Goal: Task Accomplishment & Management: Complete application form

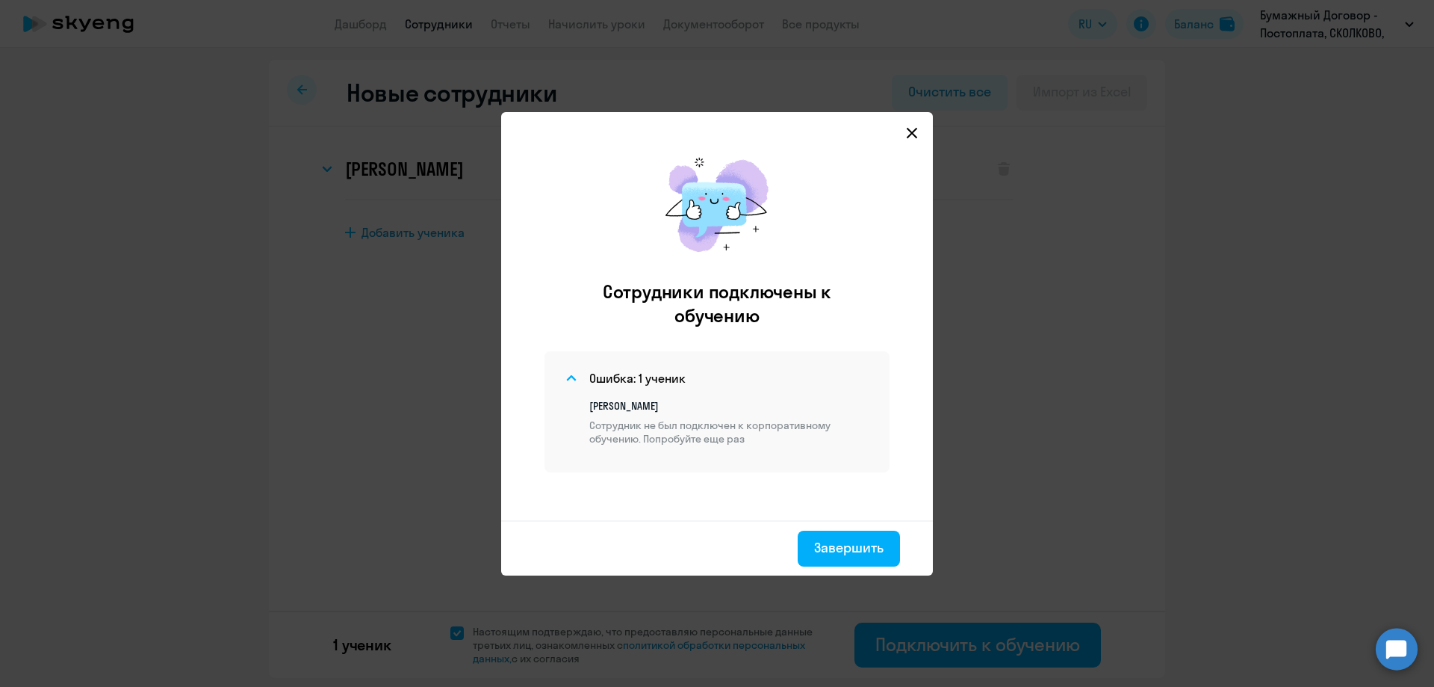
select select "english_adult_not_native_speaker_premium"
select select "3"
click at [916, 134] on icon at bounding box center [912, 133] width 12 height 12
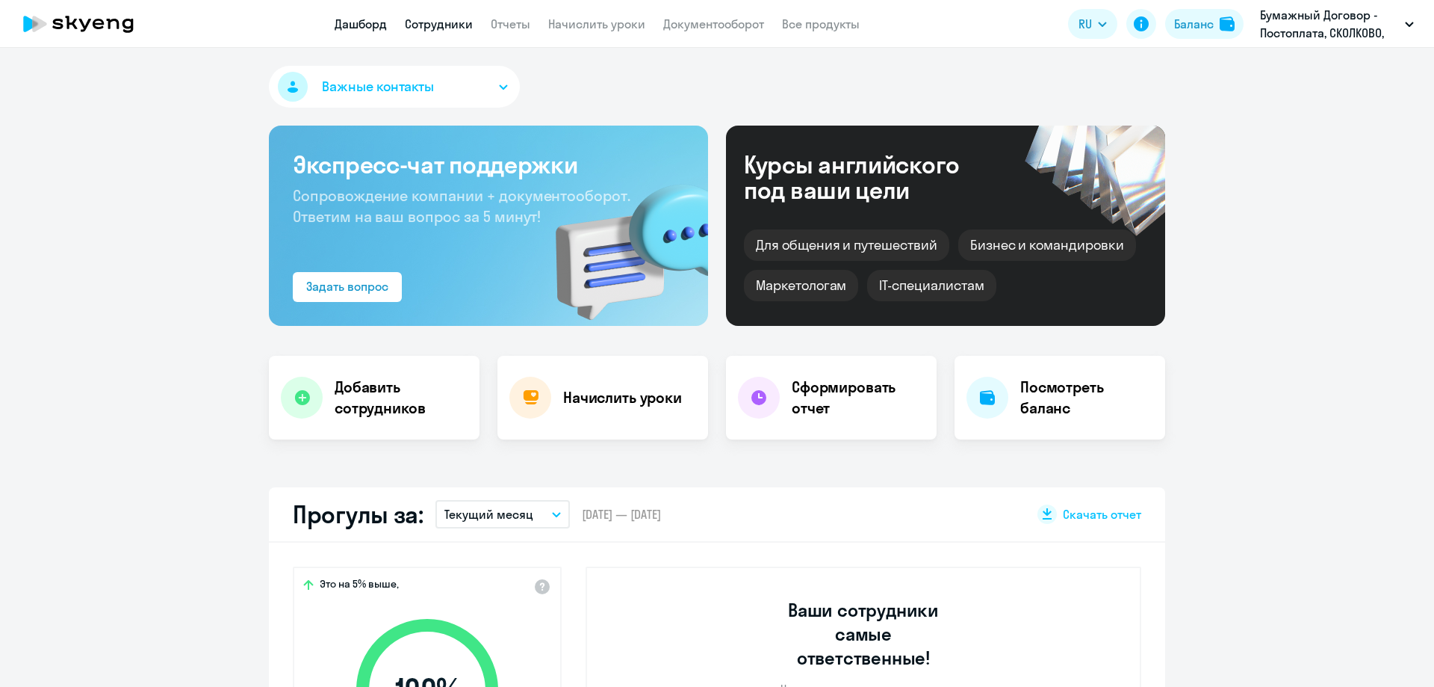
click at [430, 21] on link "Сотрудники" at bounding box center [439, 23] width 68 height 15
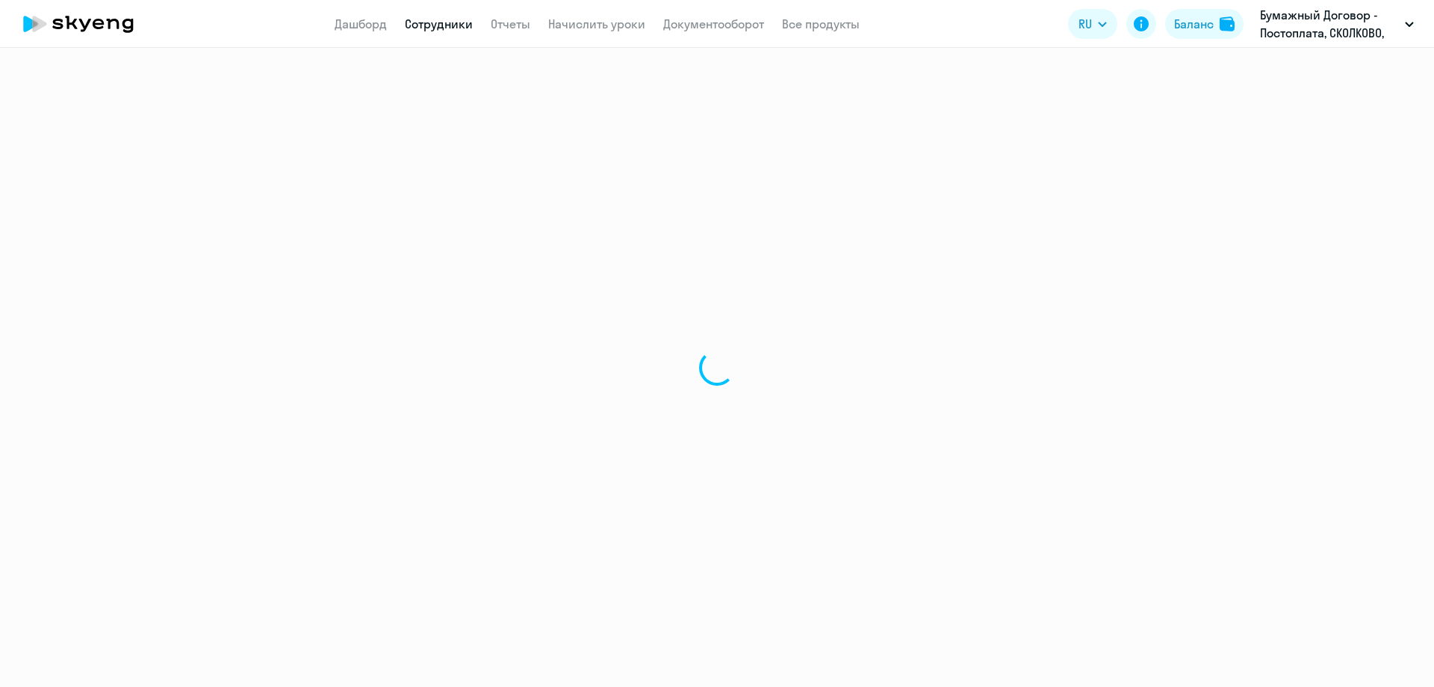
select select "30"
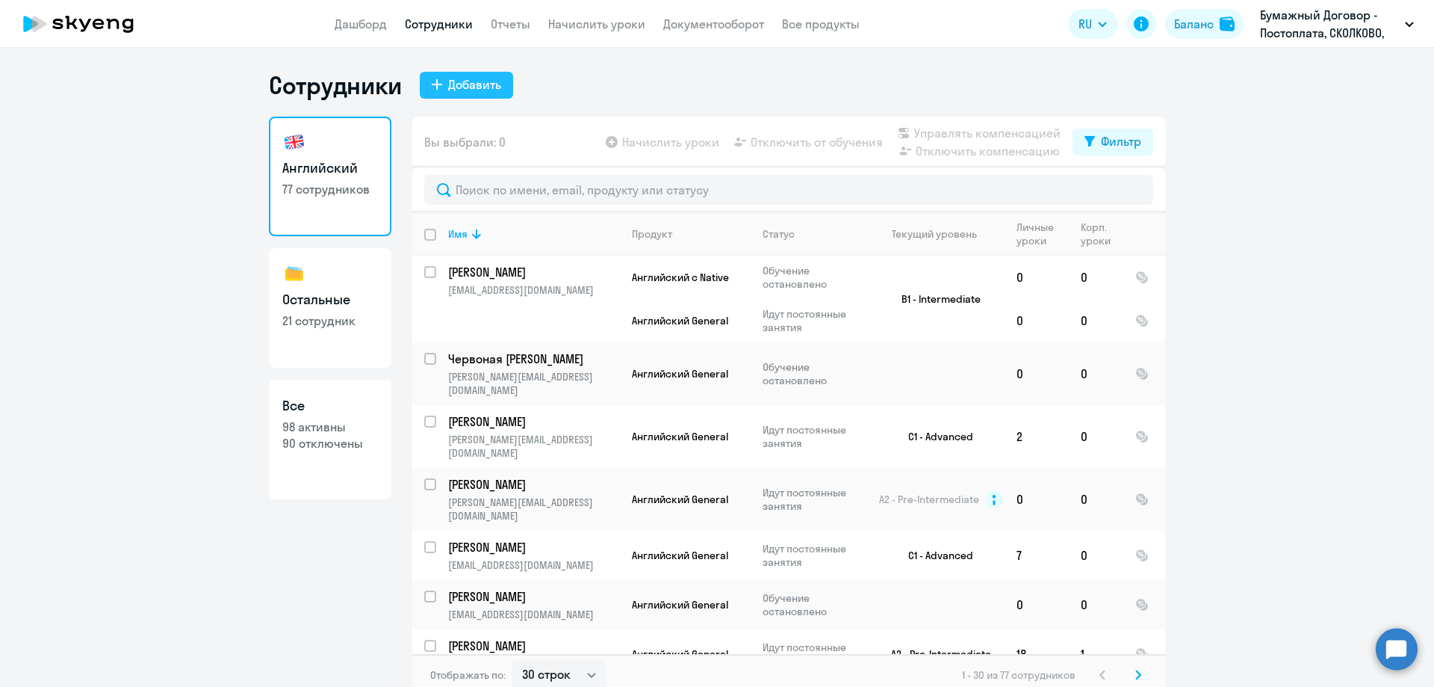
click at [480, 93] on button "Добавить" at bounding box center [466, 85] width 93 height 27
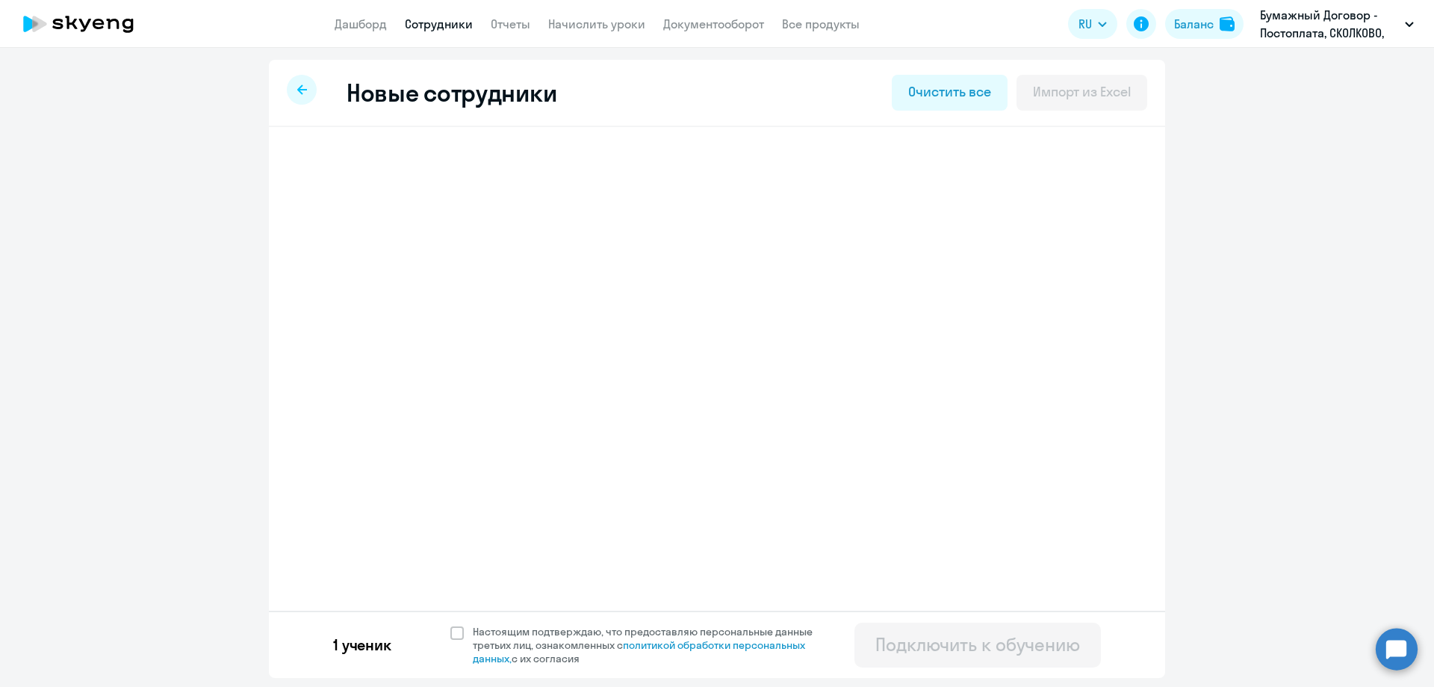
select select "english_adult_not_native_speaker_premium"
select select "3"
click at [1002, 168] on icon at bounding box center [1004, 168] width 12 height 13
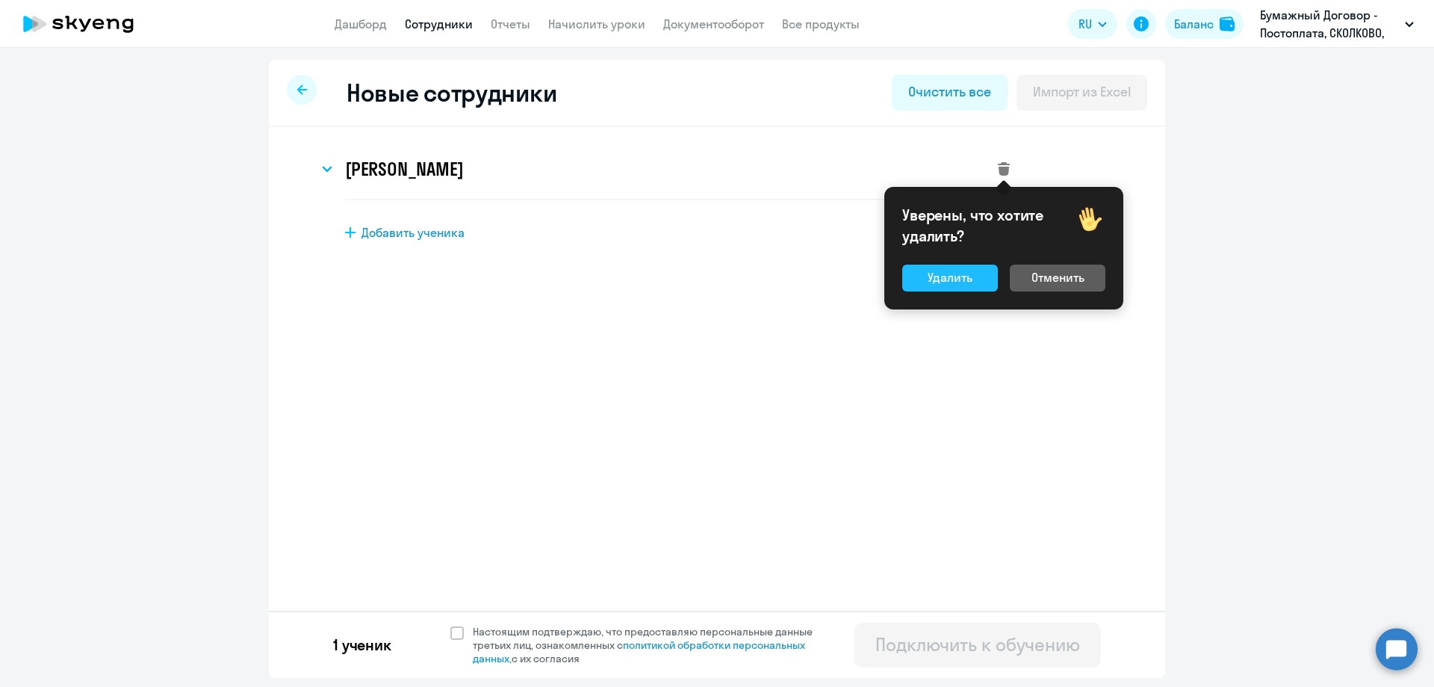
click at [930, 280] on div "Удалить" at bounding box center [950, 277] width 45 height 18
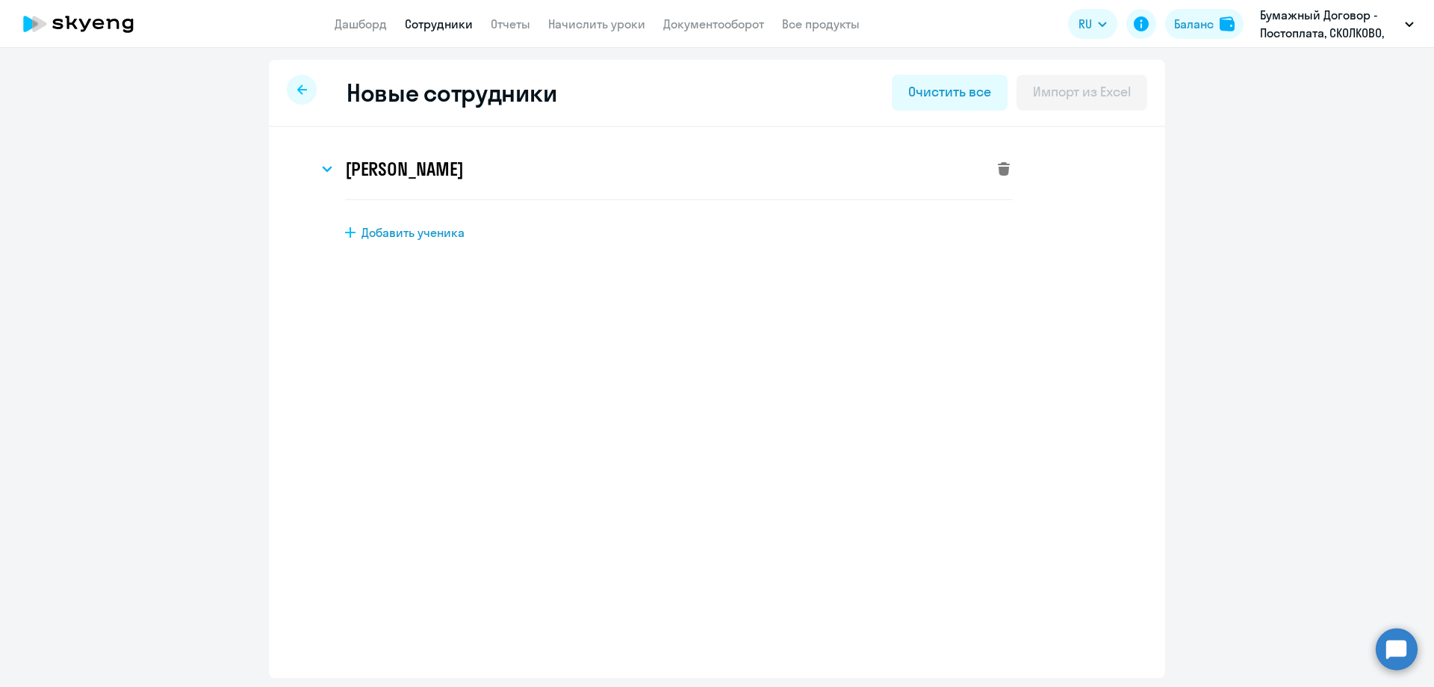
select select "english_adult_not_native_speaker"
select select "3"
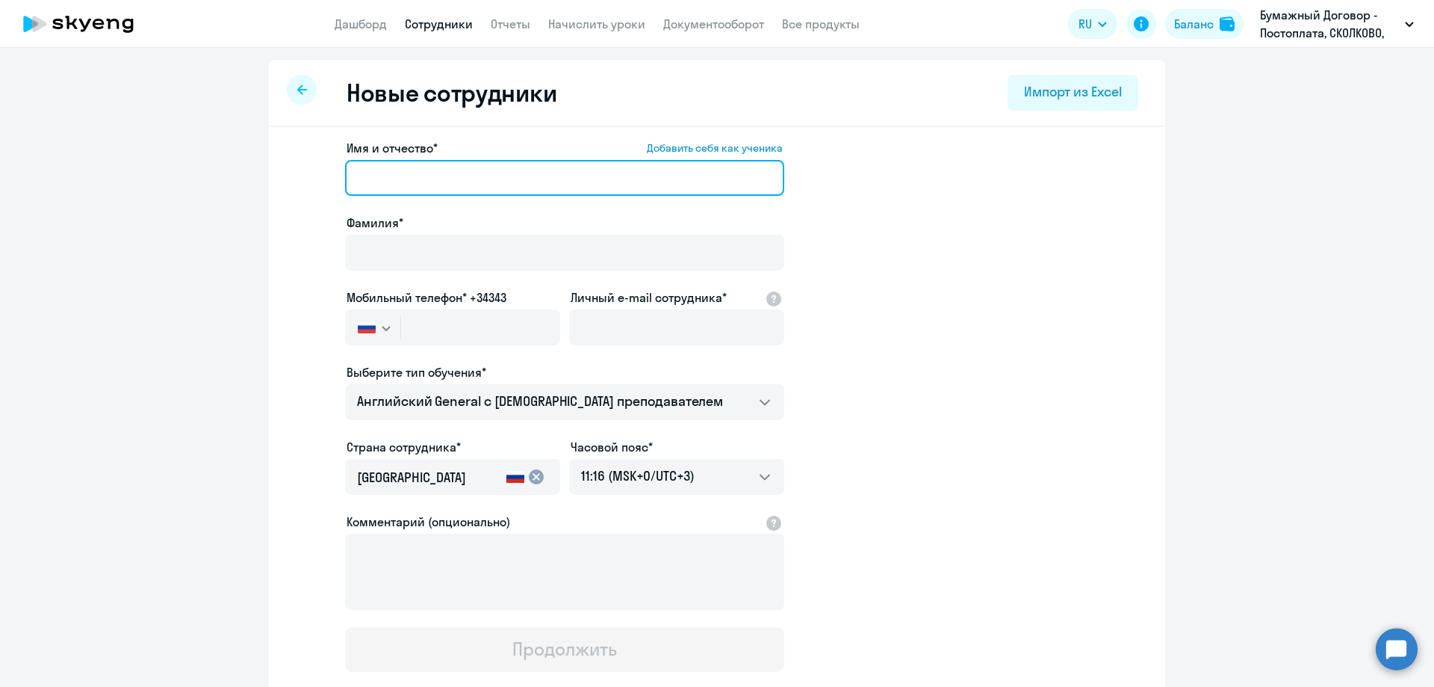
click at [418, 173] on input "Имя и отчество* Добавить себя как ученика" at bounding box center [564, 178] width 439 height 36
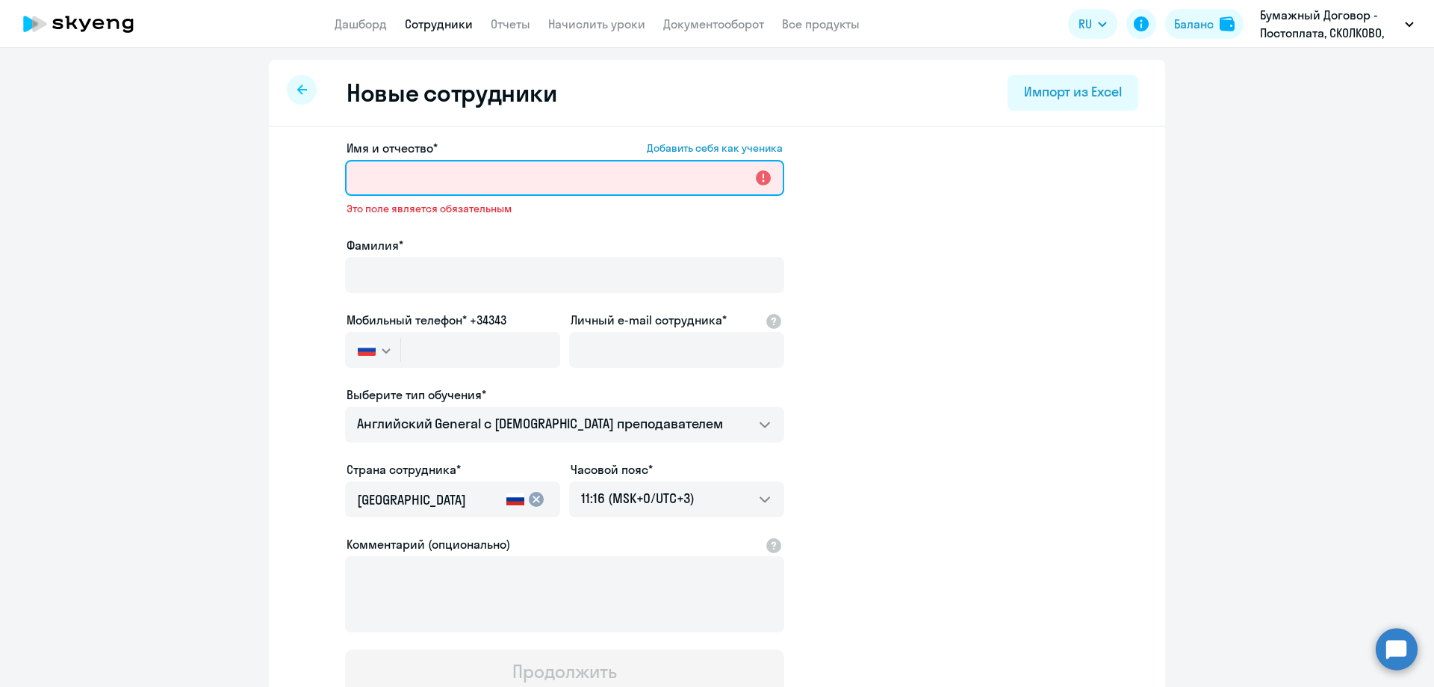
paste input "[PERSON_NAME]"
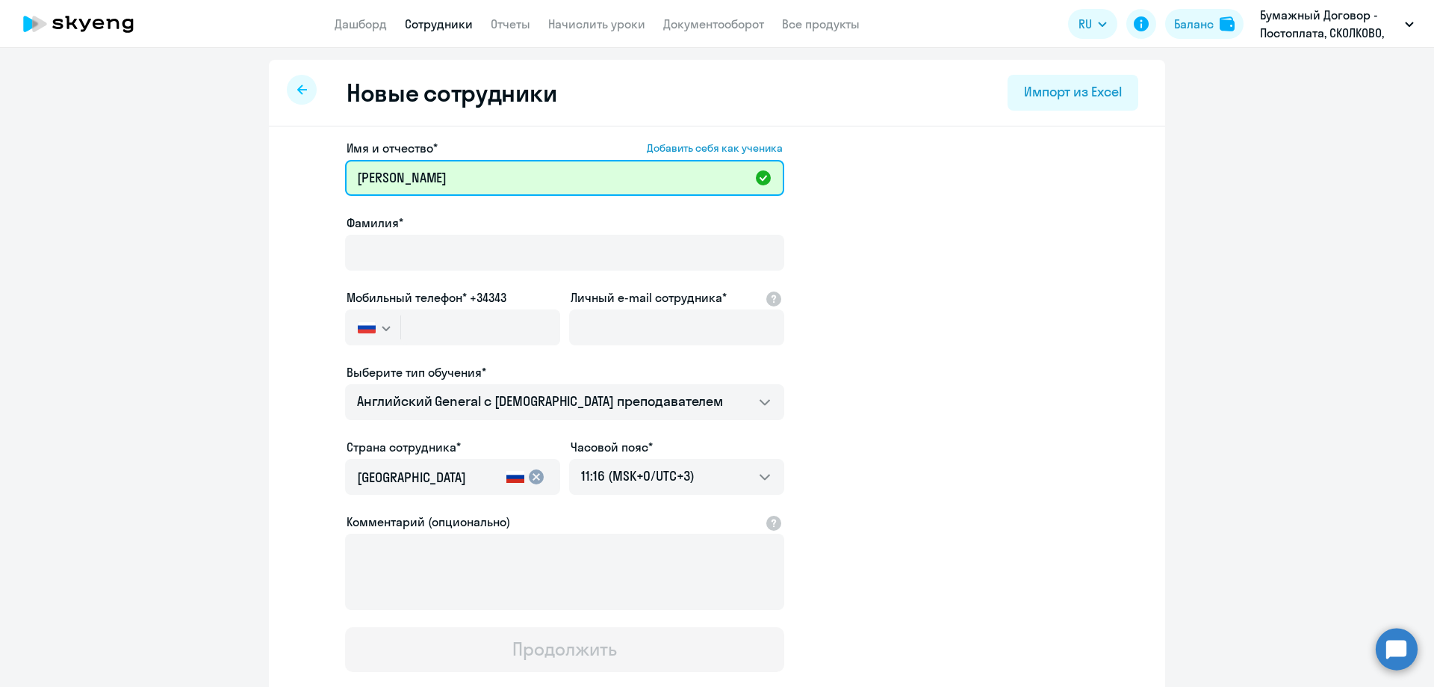
drag, startPoint x: 395, startPoint y: 174, endPoint x: 289, endPoint y: 176, distance: 106.1
click at [293, 176] on app-new-student-form "Имя и отчество* Добавить себя как ученика [PERSON_NAME]* Мобильный телефон* +34…" at bounding box center [717, 405] width 849 height 533
type input "[PERSON_NAME]"
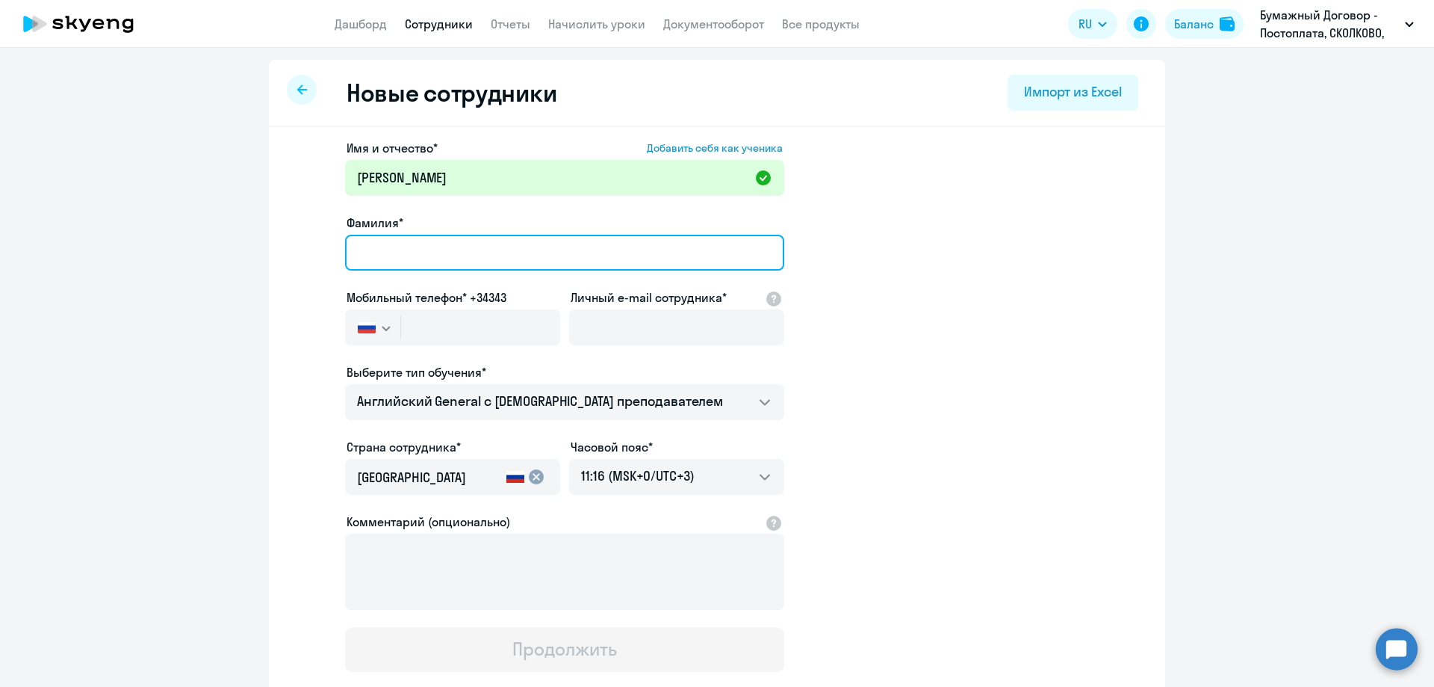
click at [393, 241] on input "Фамилия*" at bounding box center [564, 253] width 439 height 36
paste input "[PERSON_NAME]"
type input "[PERSON_NAME]"
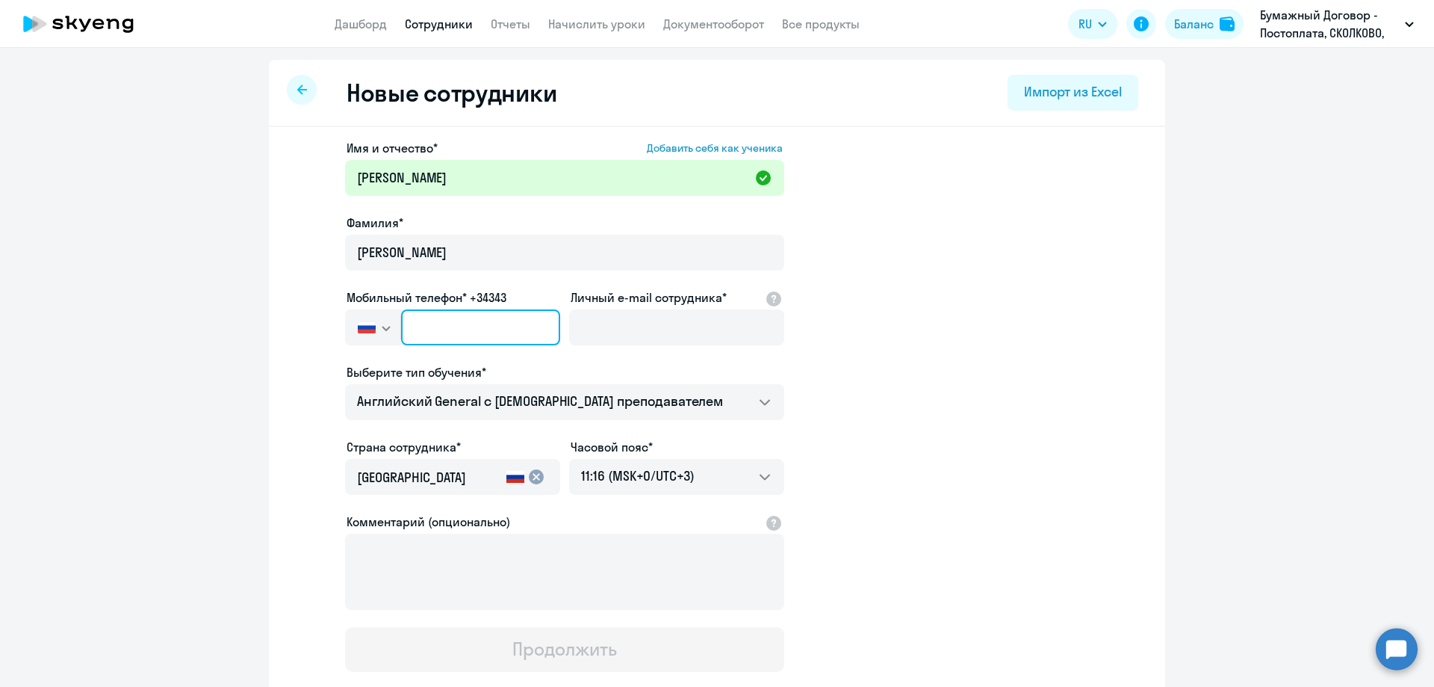
click at [487, 335] on input "text" at bounding box center [480, 327] width 159 height 36
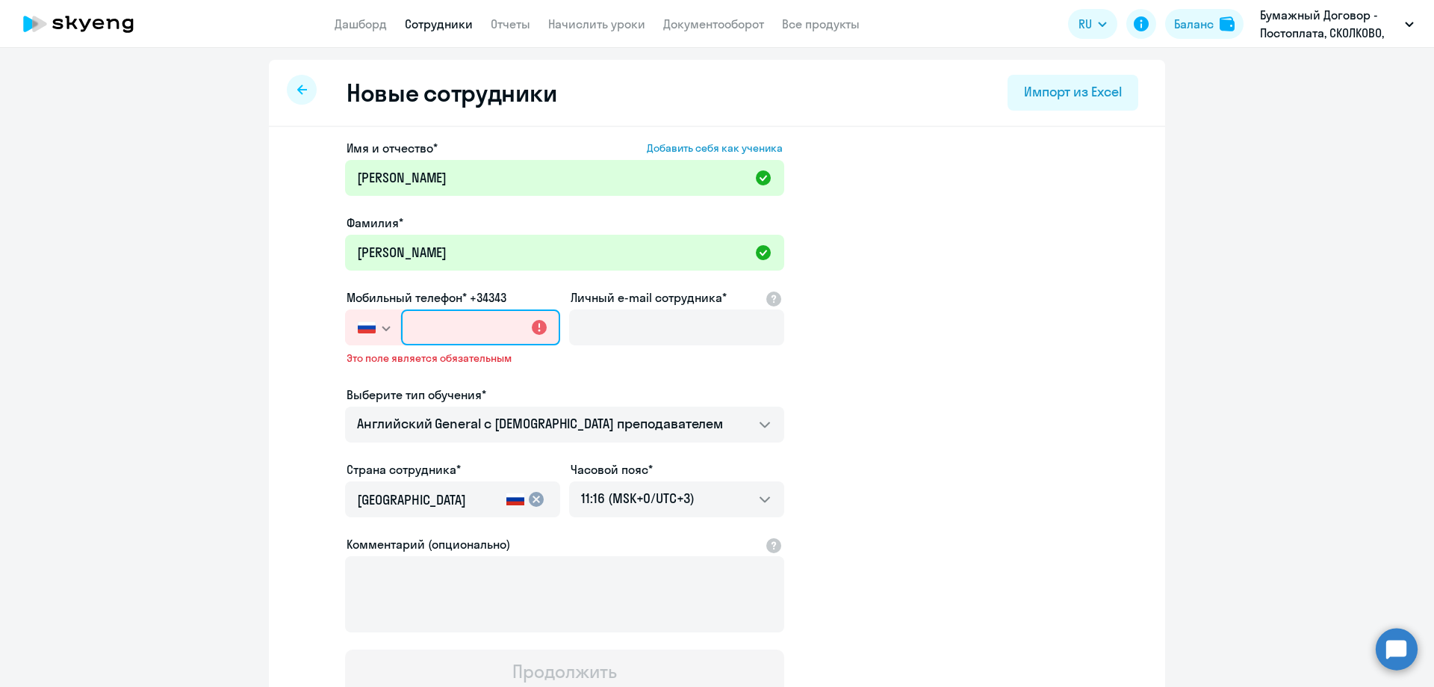
paste input "[PHONE_NUMBER]"
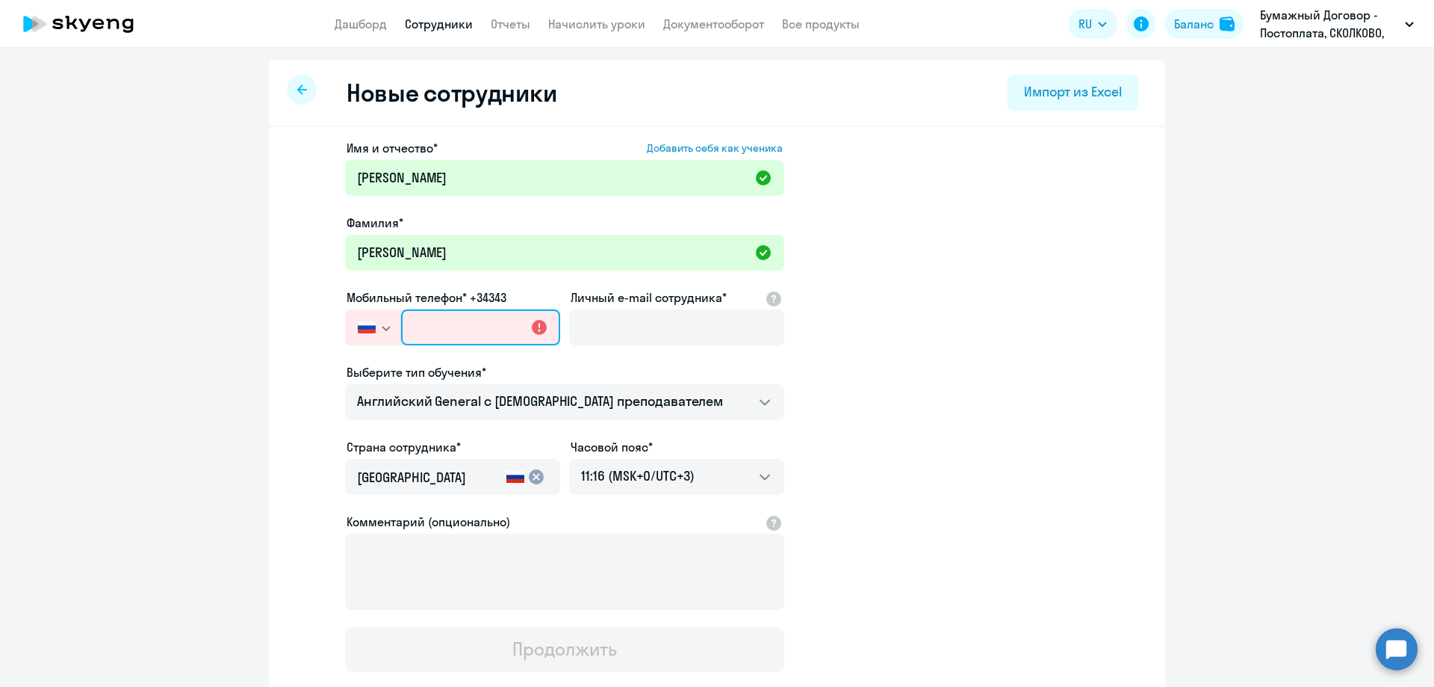
type input "[PHONE_NUMBER]"
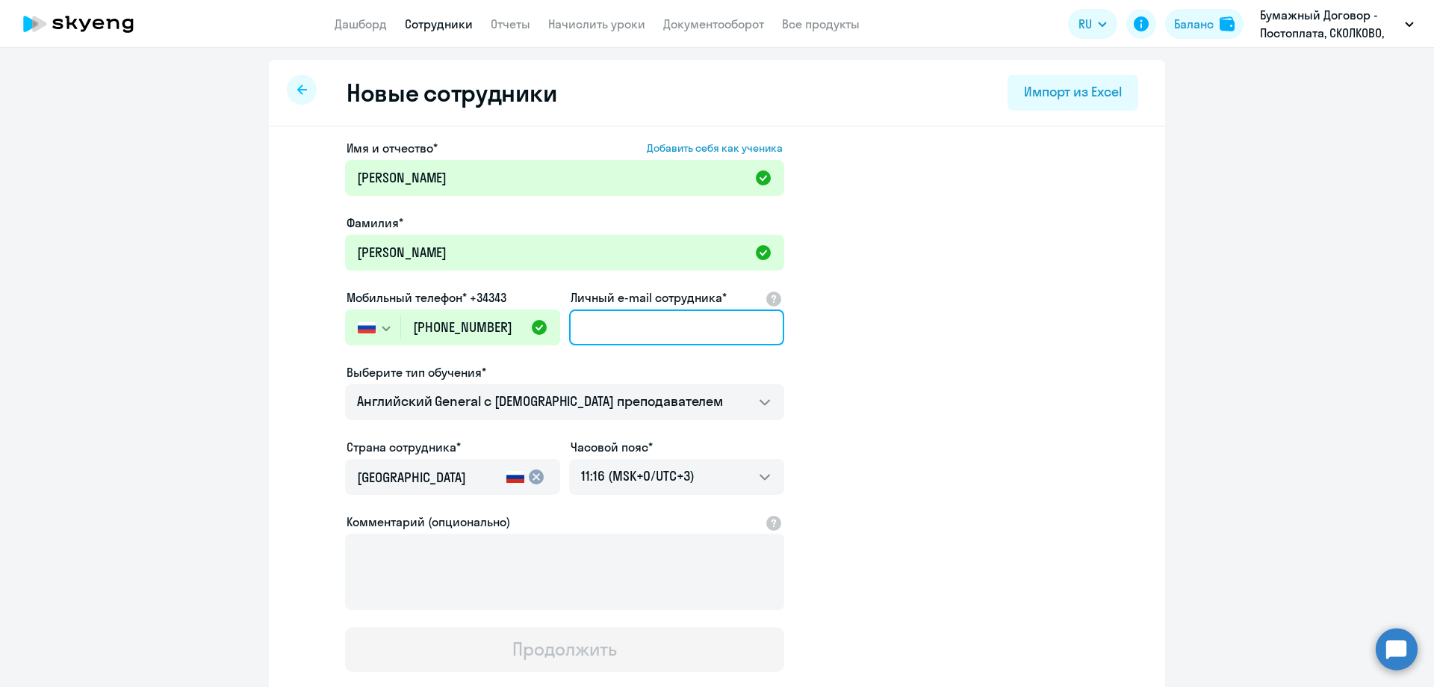
click at [649, 328] on input "Личный e-mail сотрудника*" at bounding box center [676, 327] width 215 height 36
paste input "[EMAIL_ADDRESS][DOMAIN_NAME]"
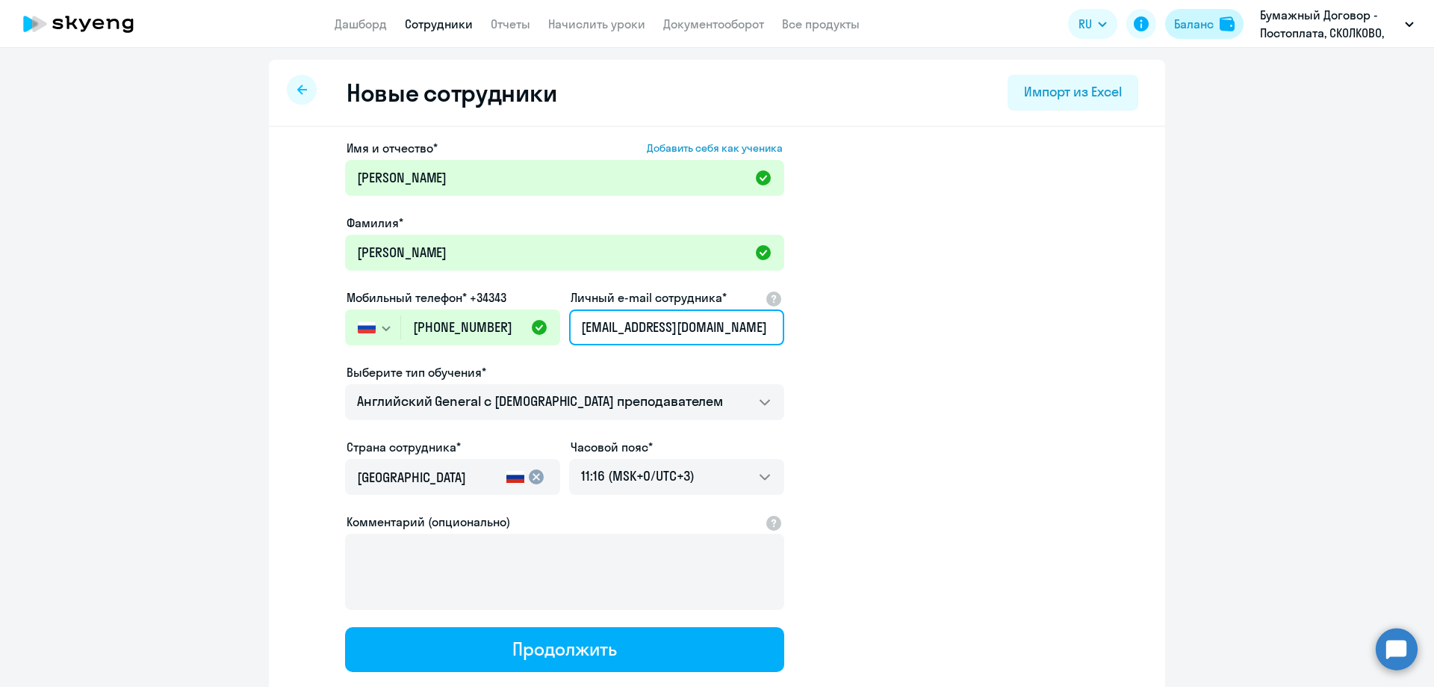
type input "[EMAIL_ADDRESS][DOMAIN_NAME]"
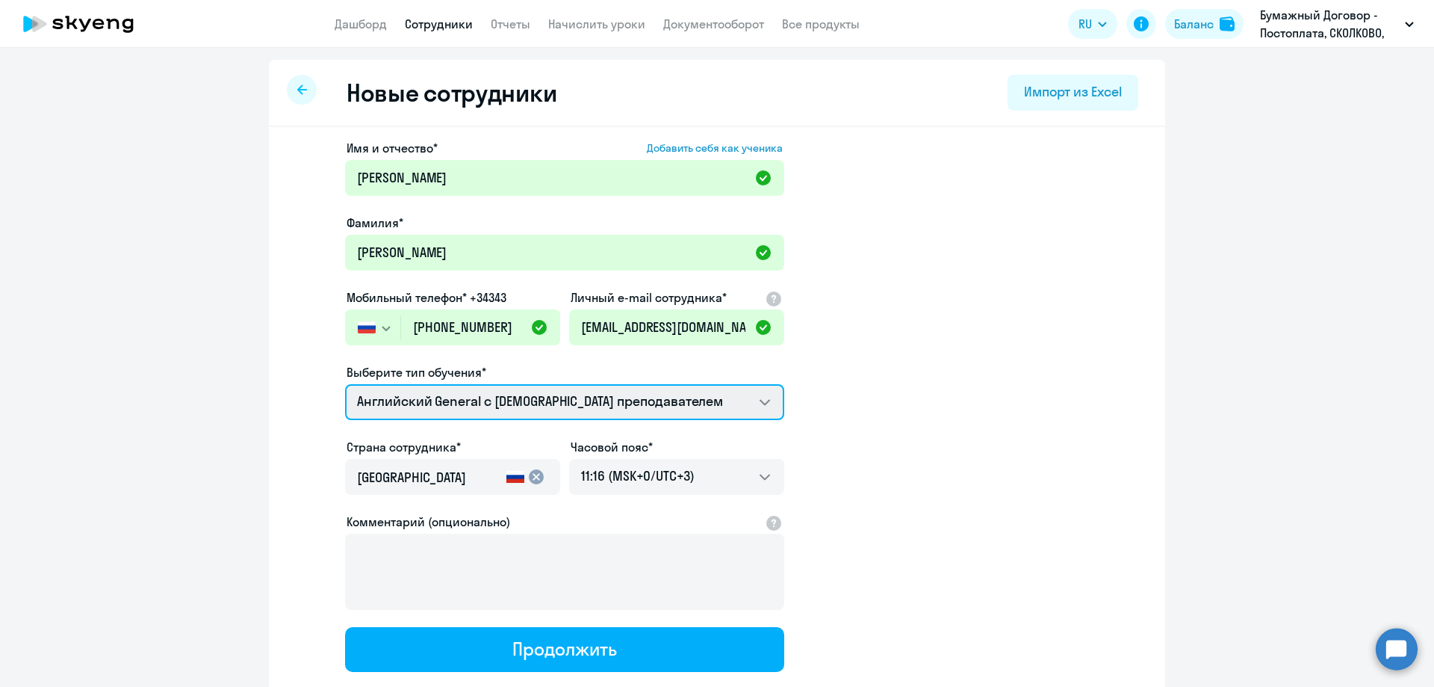
click at [581, 400] on select "Screening Test Talks 15 минутные разговоры на английском Премиум [DEMOGRAPHIC_D…" at bounding box center [564, 402] width 439 height 36
select select "english_adult_not_native_speaker_premium"
click at [345, 384] on select "Screening Test Talks 15 минутные разговоры на английском Премиум [DEMOGRAPHIC_D…" at bounding box center [564, 402] width 439 height 36
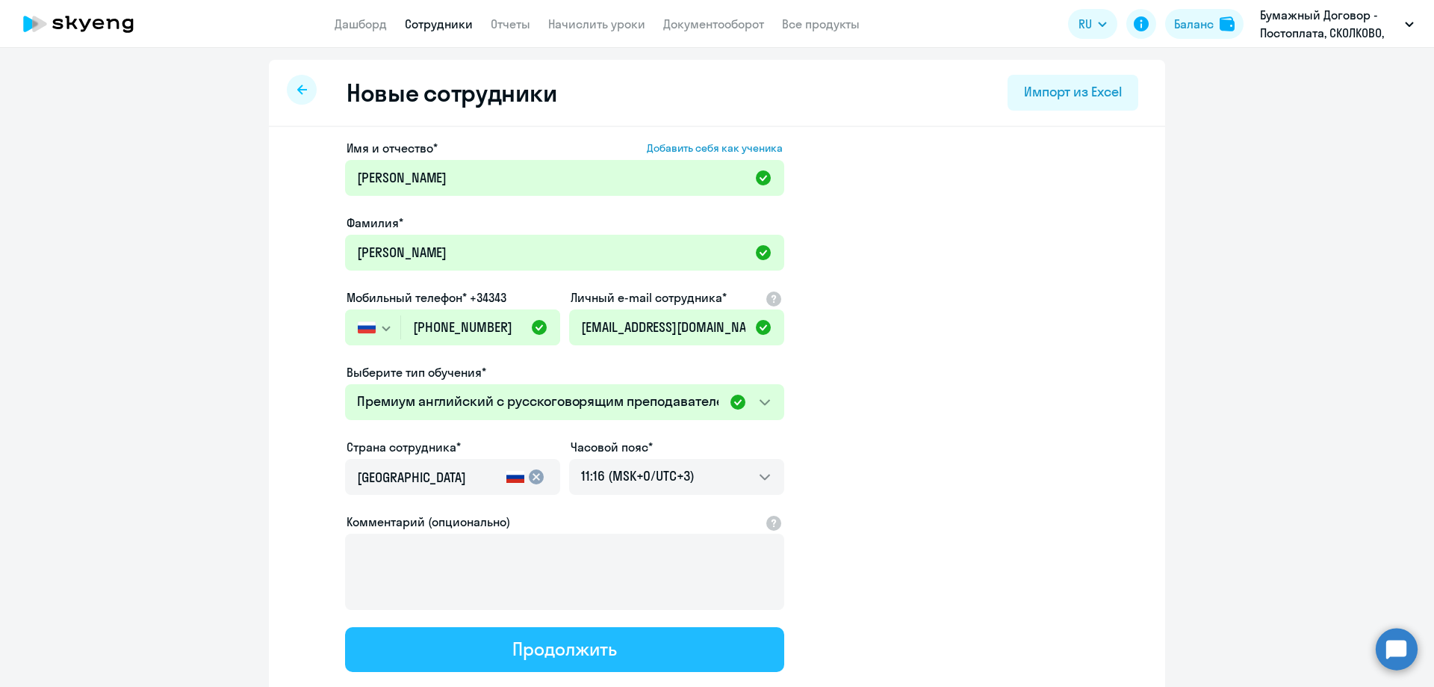
click at [518, 647] on div "Продолжить" at bounding box center [565, 649] width 104 height 24
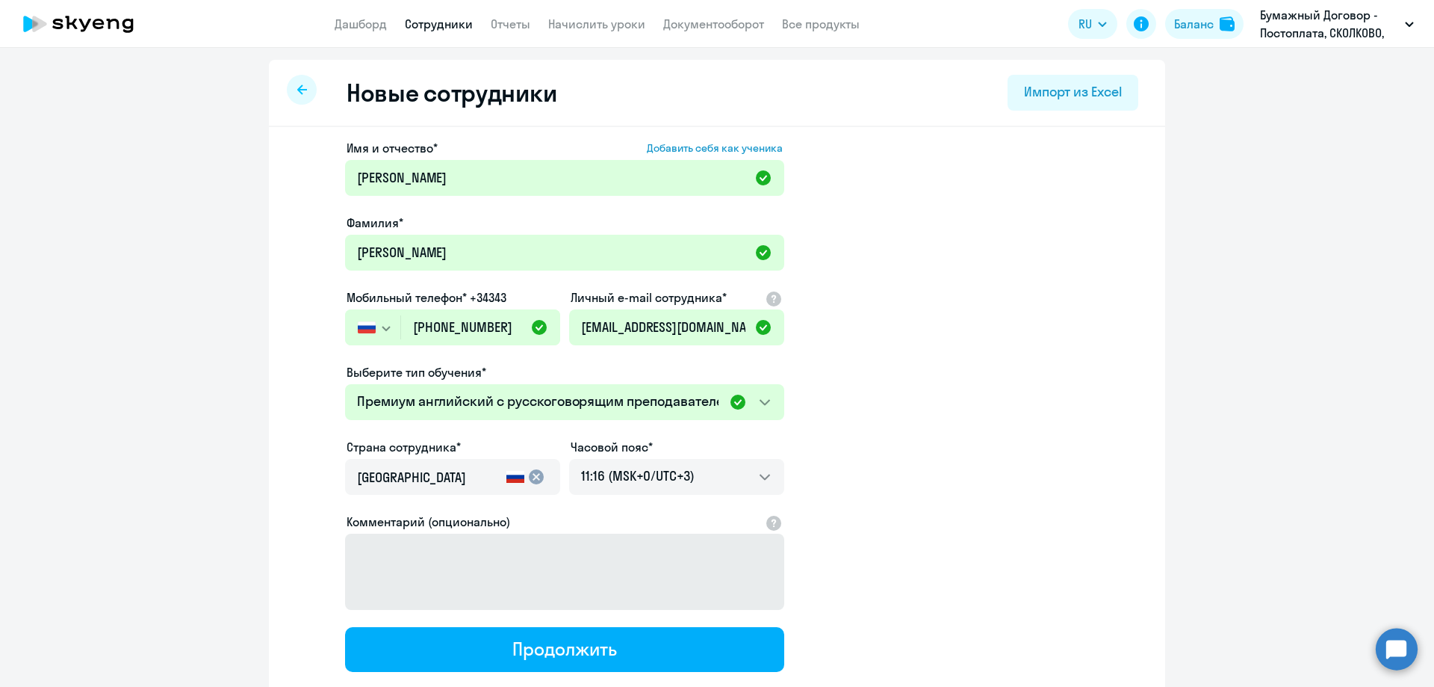
select select "english_adult_not_native_speaker_premium"
select select "3"
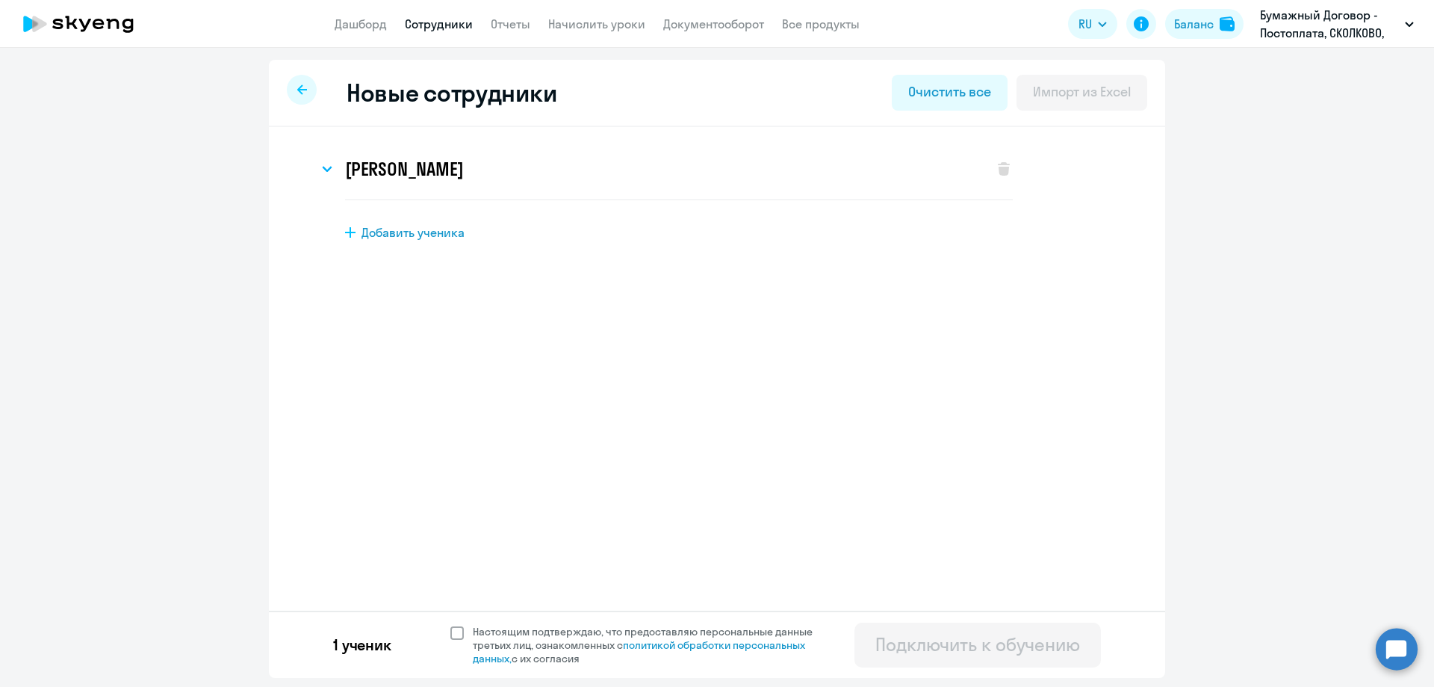
click at [454, 628] on span at bounding box center [457, 632] width 13 height 13
click at [451, 625] on input "Настоящим подтверждаю, что предоставляю персональные данные третьих лиц, ознако…" at bounding box center [450, 624] width 1 height 1
checkbox input "true"
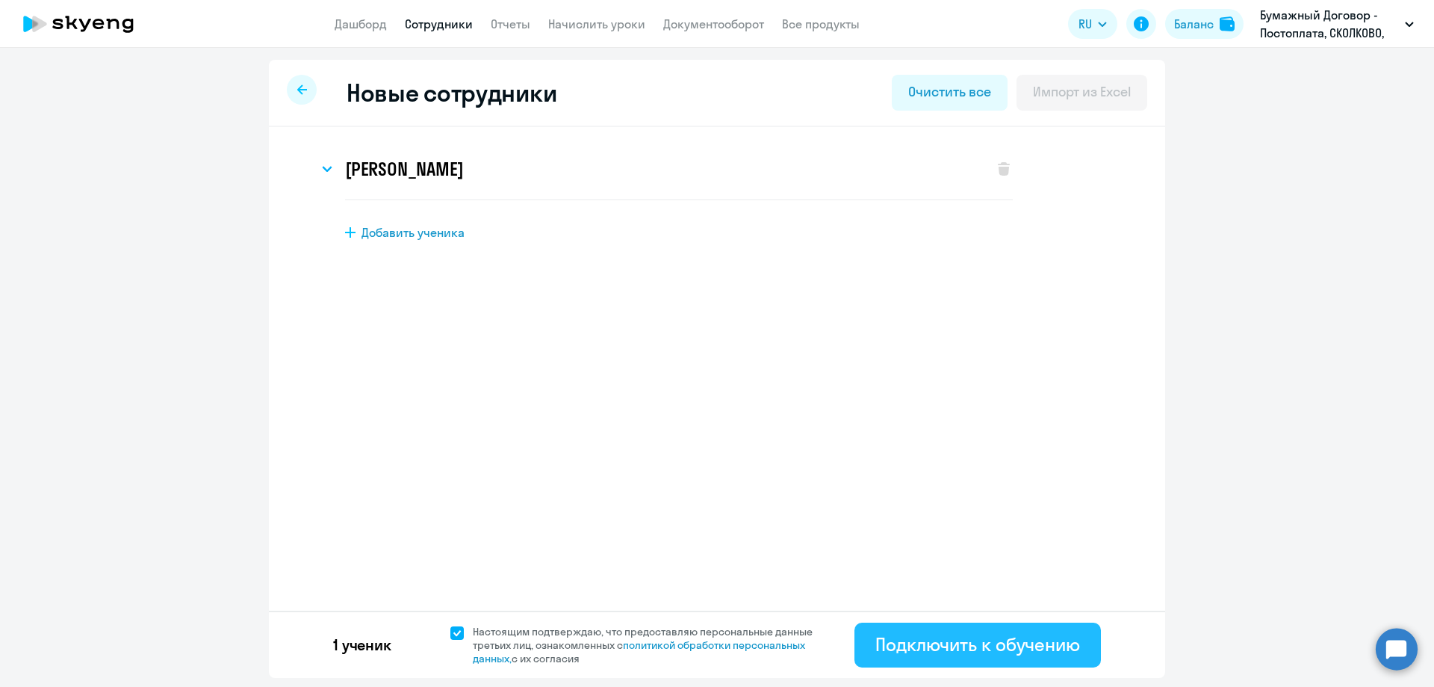
click at [857, 646] on button "Подключить к обучению" at bounding box center [978, 644] width 247 height 45
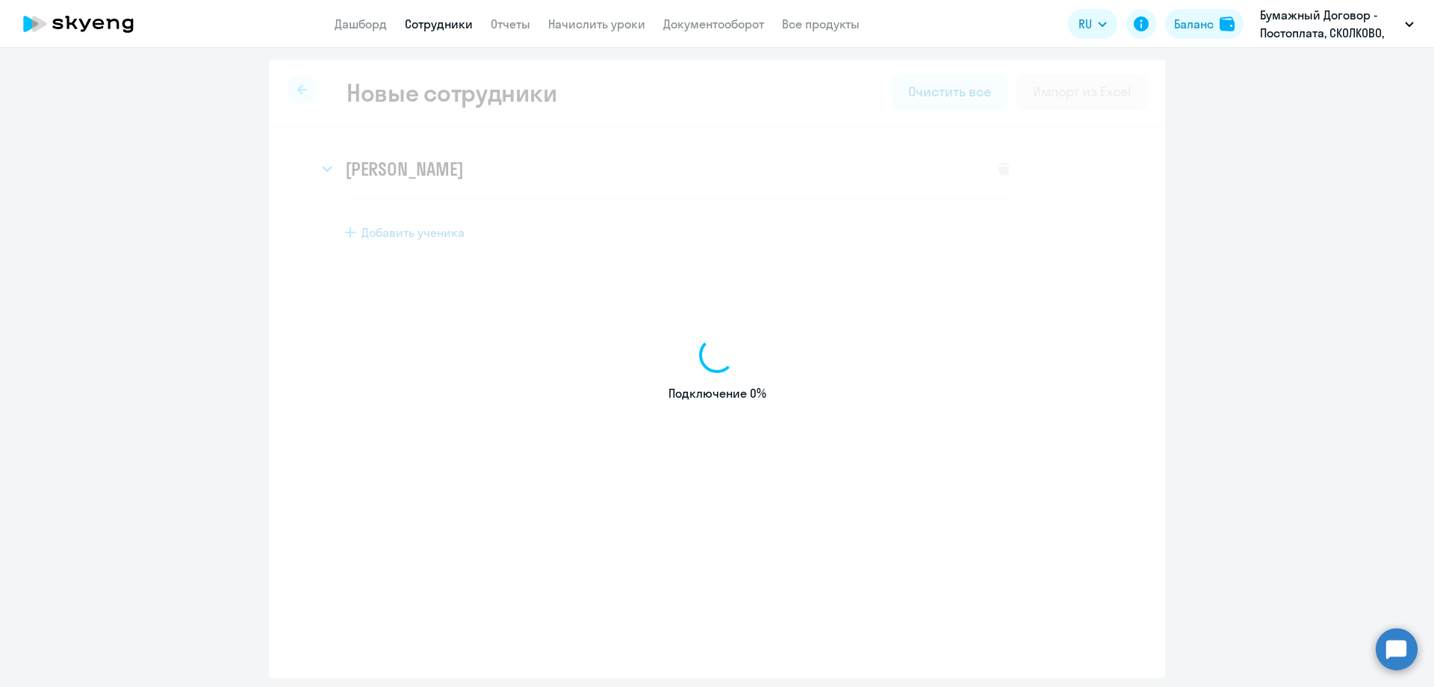
select select "english_adult_not_native_speaker"
select select "3"
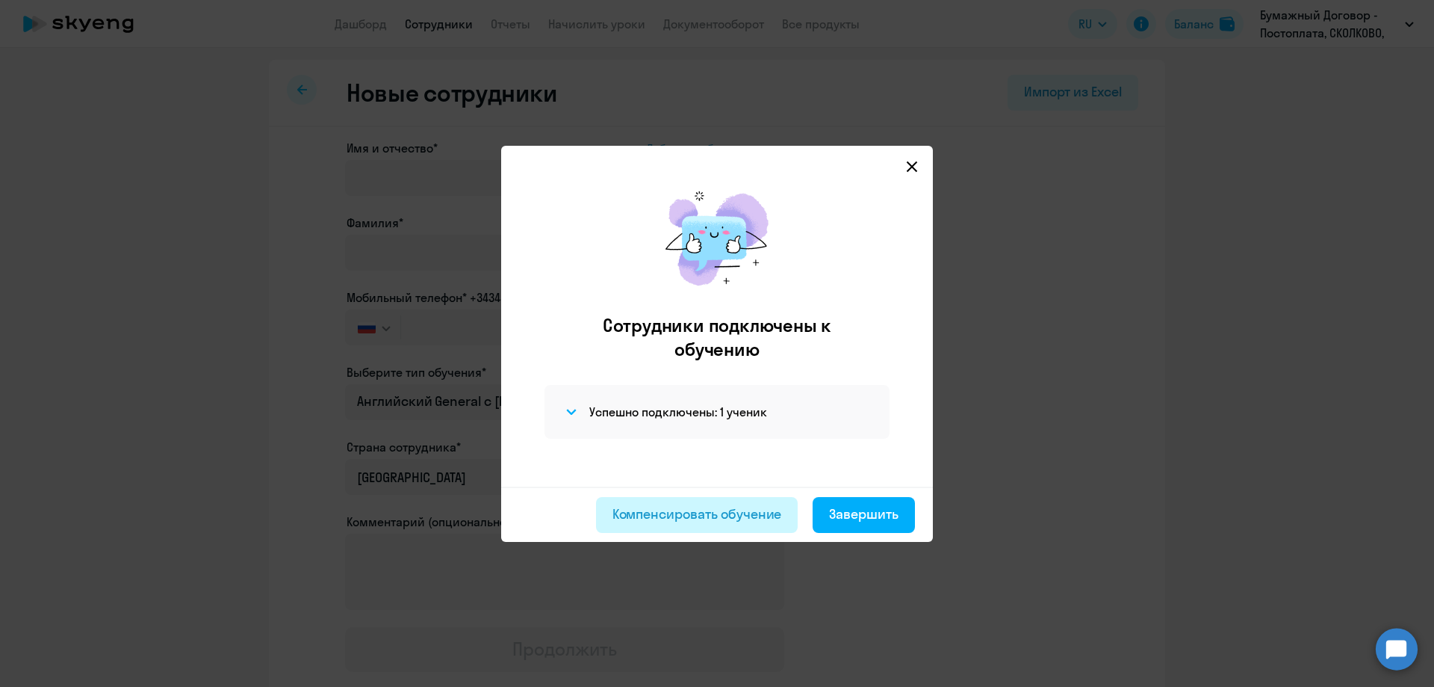
click at [709, 515] on div "Компенсировать обучение" at bounding box center [698, 513] width 170 height 19
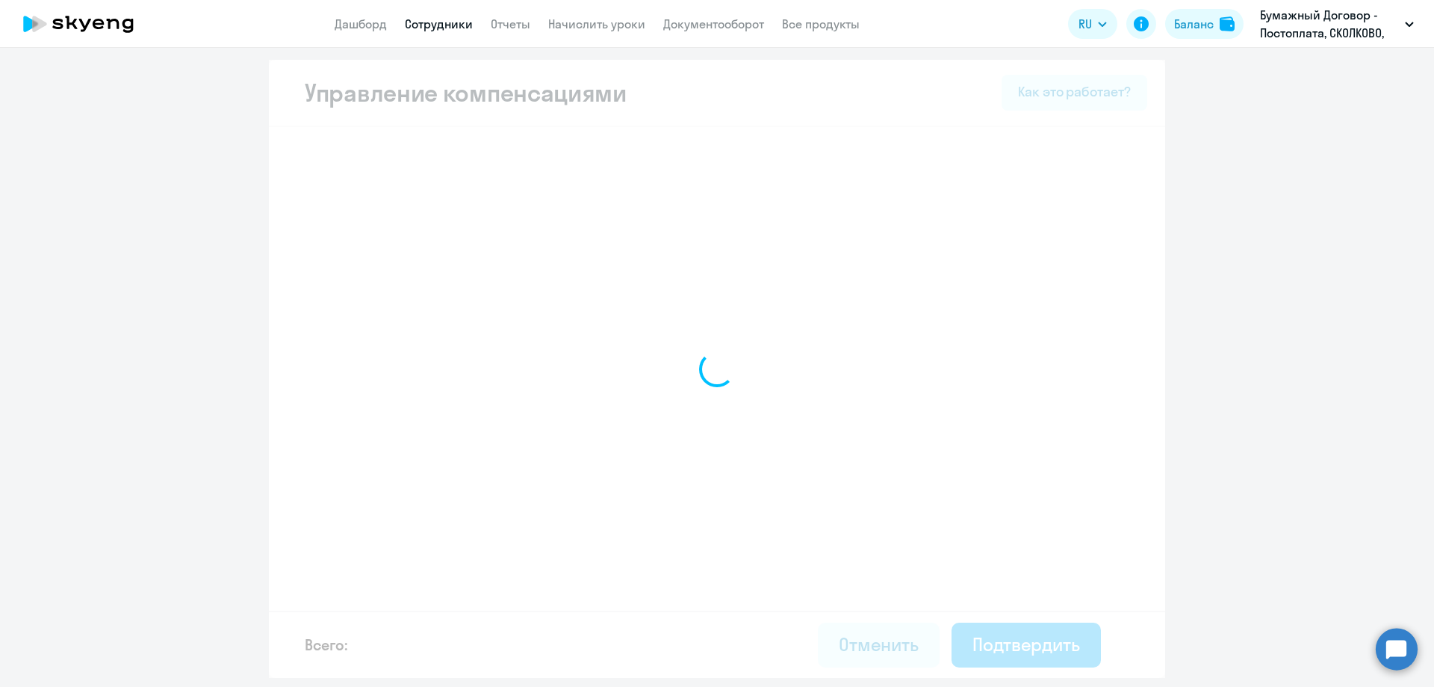
select select "MONTHLY"
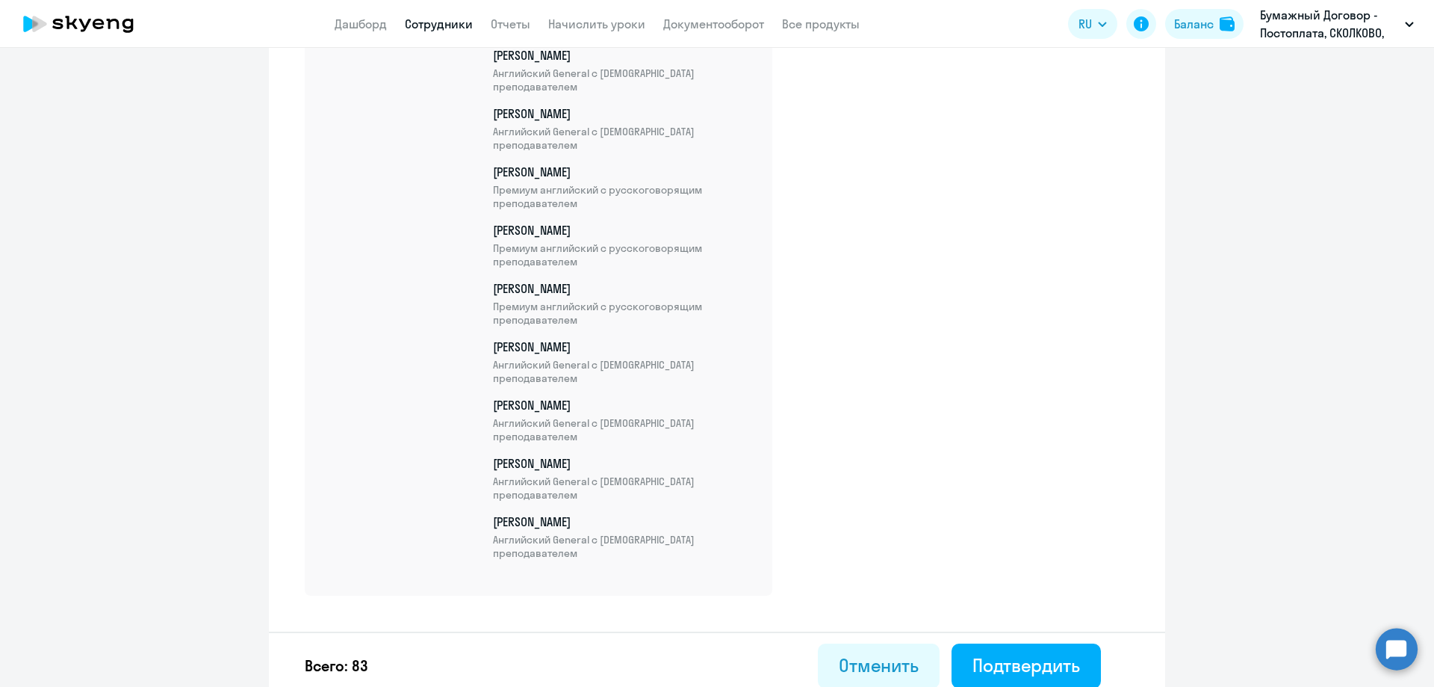
scroll to position [4816, 0]
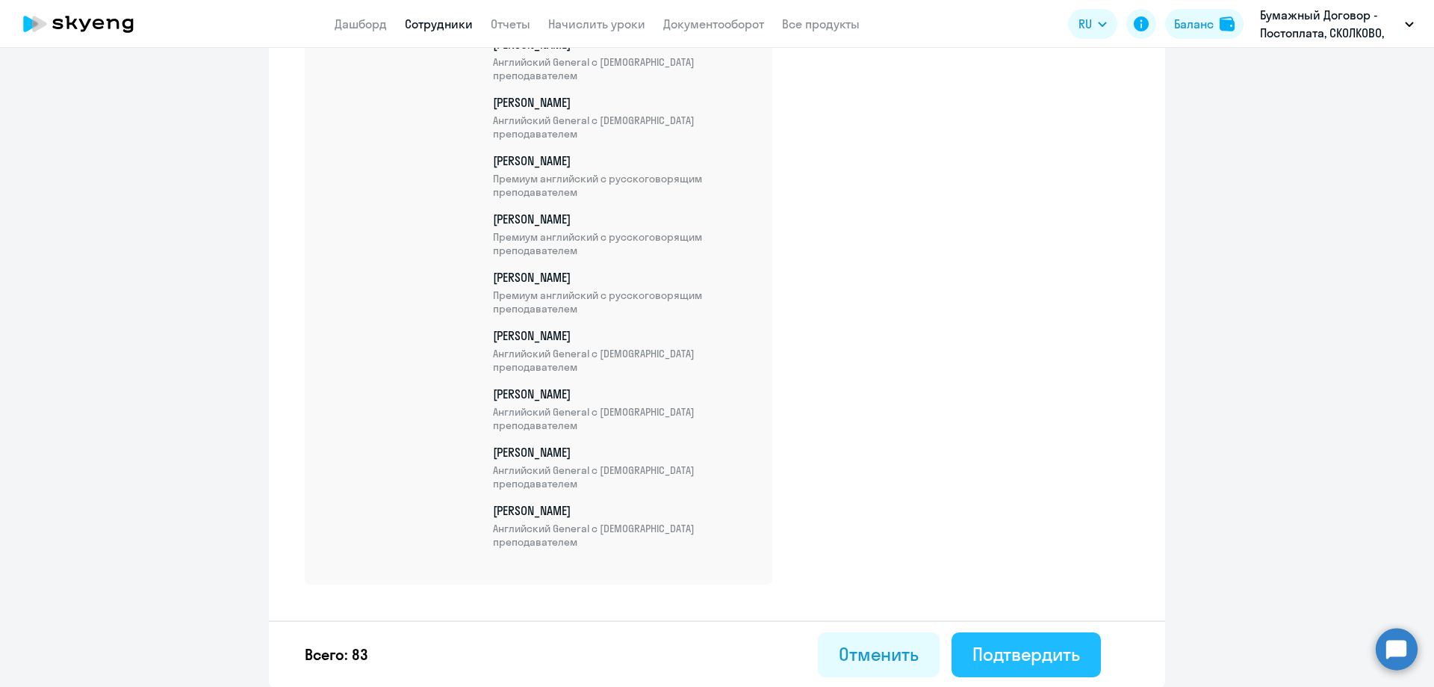
click at [1022, 646] on div "Подтвердить" at bounding box center [1027, 654] width 108 height 24
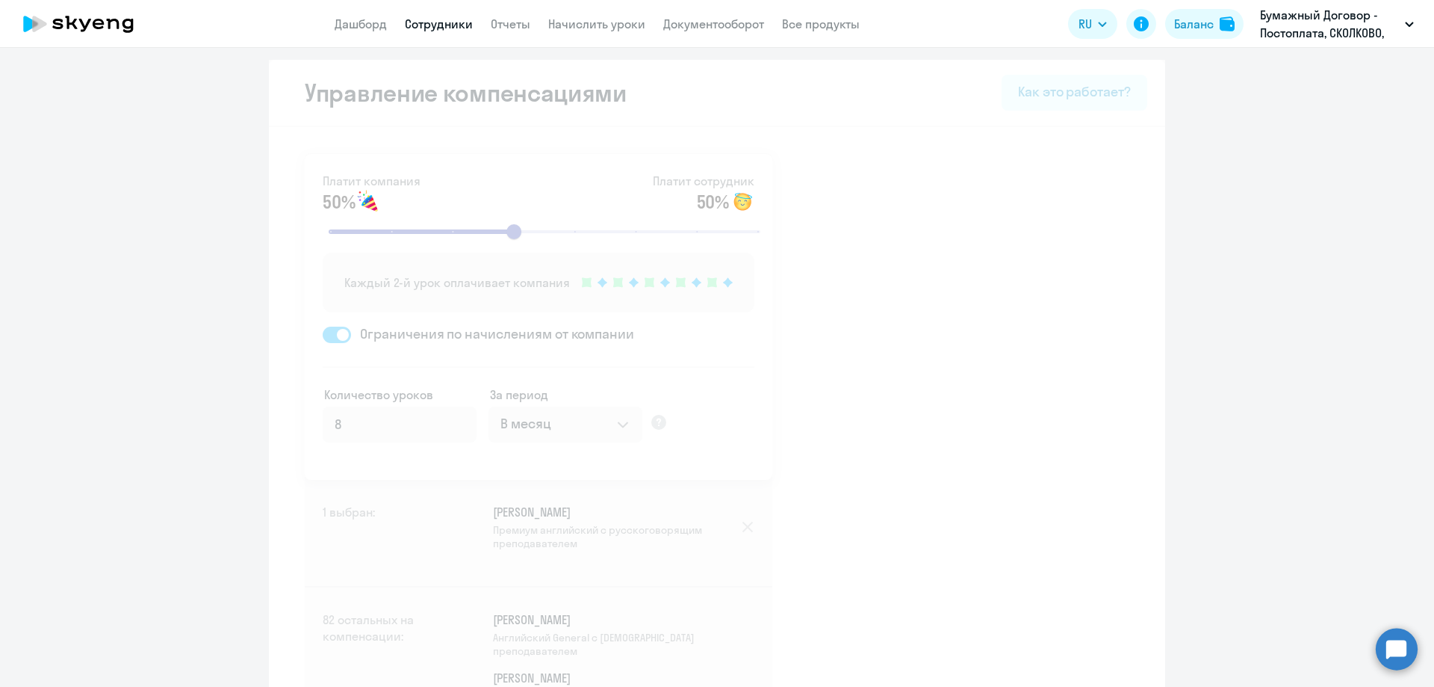
select select "30"
